Goal: Task Accomplishment & Management: Complete application form

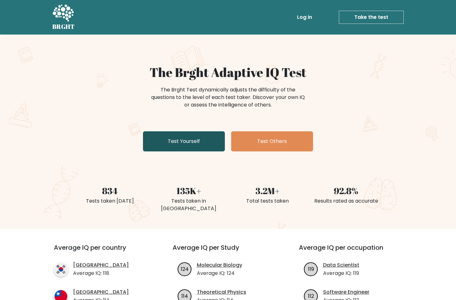
click at [181, 146] on link "Test Yourself" at bounding box center [184, 141] width 82 height 20
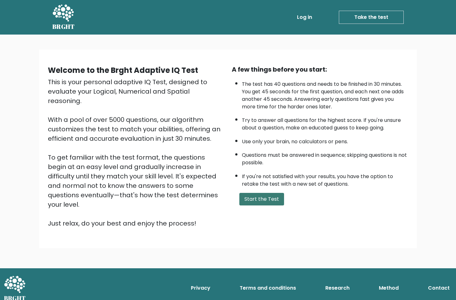
click at [263, 200] on button "Start the Test" at bounding box center [261, 199] width 45 height 13
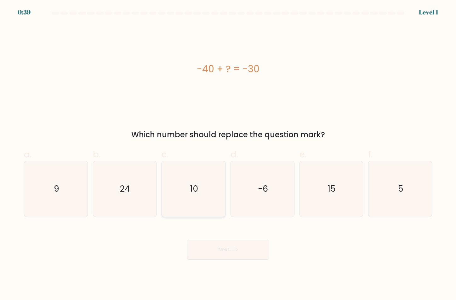
click at [195, 181] on icon "10" at bounding box center [193, 189] width 56 height 56
click at [228, 154] on input "c. 10" at bounding box center [228, 152] width 0 height 4
radio input "true"
click at [227, 246] on button "Next" at bounding box center [228, 250] width 82 height 20
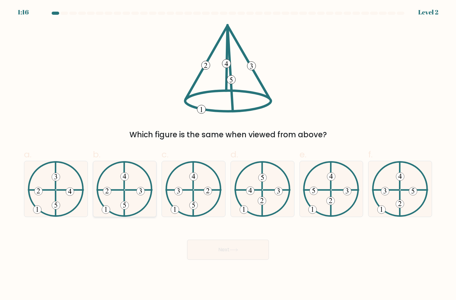
click at [135, 212] on icon at bounding box center [124, 189] width 56 height 56
click at [228, 154] on input "b." at bounding box center [228, 152] width 0 height 4
radio input "true"
click at [211, 246] on button "Next" at bounding box center [228, 250] width 82 height 20
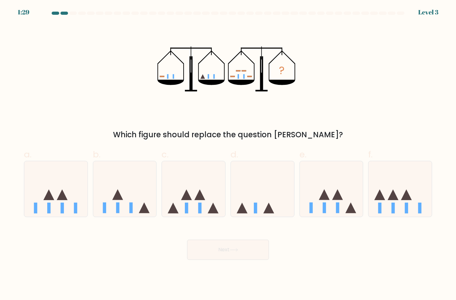
click at [182, 218] on form at bounding box center [228, 136] width 456 height 249
click at [183, 213] on icon at bounding box center [193, 189] width 63 height 52
click at [228, 154] on input "c." at bounding box center [228, 152] width 0 height 4
radio input "true"
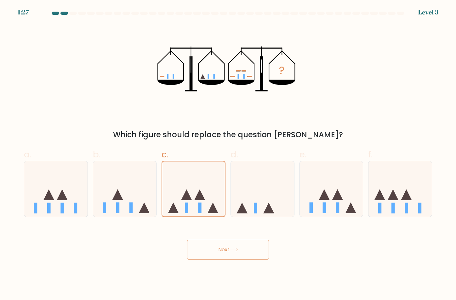
click at [223, 245] on button "Next" at bounding box center [228, 250] width 82 height 20
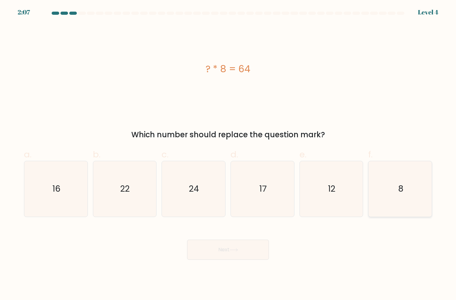
click at [400, 214] on icon "8" at bounding box center [400, 189] width 56 height 56
click at [228, 154] on input "f. 8" at bounding box center [228, 152] width 0 height 4
radio input "true"
click at [207, 255] on button "Next" at bounding box center [228, 250] width 82 height 20
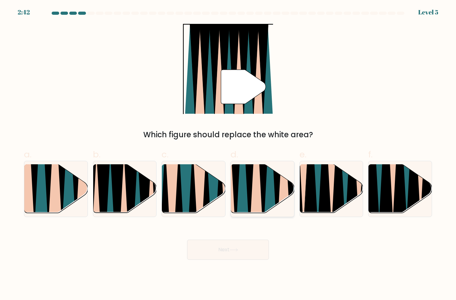
click at [249, 191] on icon at bounding box center [249, 164] width 14 height 126
click at [228, 154] on input "d." at bounding box center [228, 152] width 0 height 4
radio input "true"
click at [240, 246] on button "Next" at bounding box center [228, 250] width 82 height 20
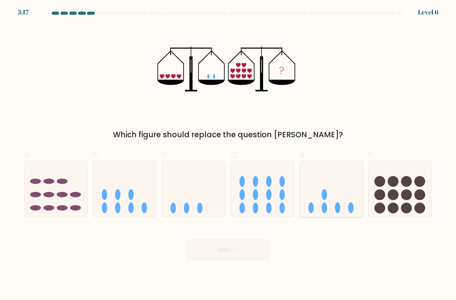
drag, startPoint x: 323, startPoint y: 194, endPoint x: 322, endPoint y: 202, distance: 7.4
click at [323, 195] on ellipse at bounding box center [323, 195] width 5 height 11
click at [228, 154] on input "e." at bounding box center [228, 152] width 0 height 4
radio input "true"
click at [226, 254] on button "Next" at bounding box center [228, 250] width 82 height 20
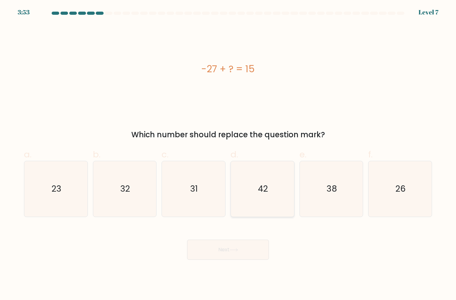
click at [249, 202] on icon "42" at bounding box center [262, 189] width 56 height 56
click at [228, 154] on input "d. 42" at bounding box center [228, 152] width 0 height 4
radio input "true"
click at [240, 251] on button "Next" at bounding box center [228, 250] width 82 height 20
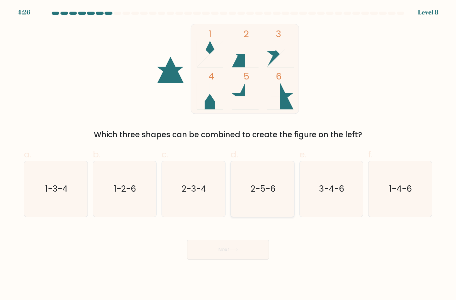
drag, startPoint x: 249, startPoint y: 198, endPoint x: 249, endPoint y: 207, distance: 9.4
click at [249, 198] on icon "2-5-6" at bounding box center [262, 189] width 56 height 56
click at [228, 154] on input "d. 2-5-6" at bounding box center [228, 152] width 0 height 4
radio input "true"
click at [248, 250] on button "Next" at bounding box center [228, 250] width 82 height 20
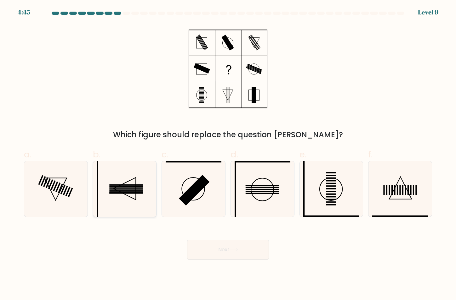
click at [147, 176] on icon at bounding box center [125, 189] width 56 height 56
click at [228, 154] on input "b." at bounding box center [228, 152] width 0 height 4
radio input "true"
click at [226, 249] on button "Next" at bounding box center [228, 250] width 82 height 20
